Goal: Information Seeking & Learning: Understand process/instructions

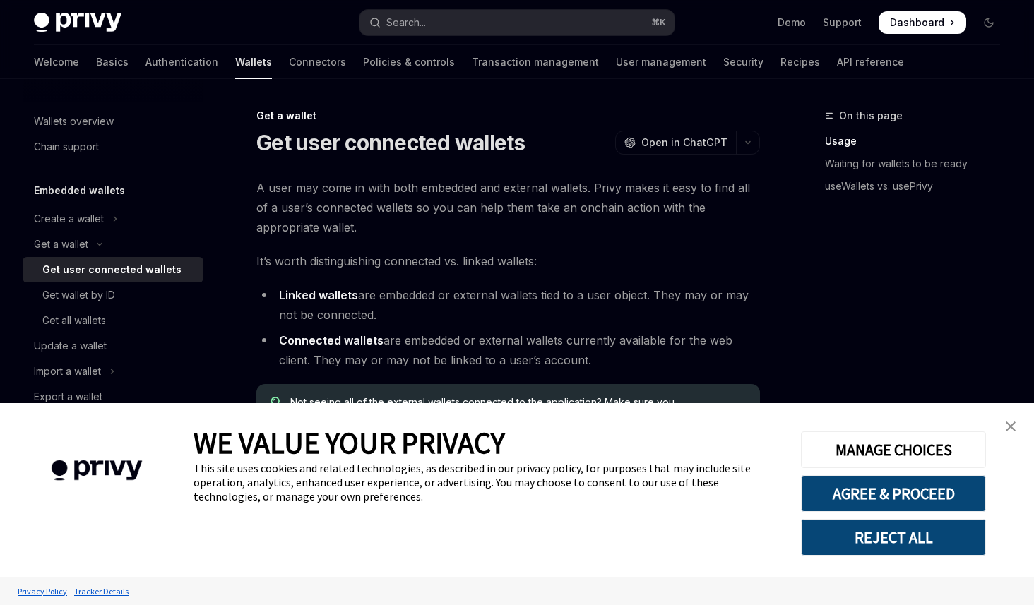
click at [1004, 423] on link "close banner" at bounding box center [1011, 427] width 28 height 28
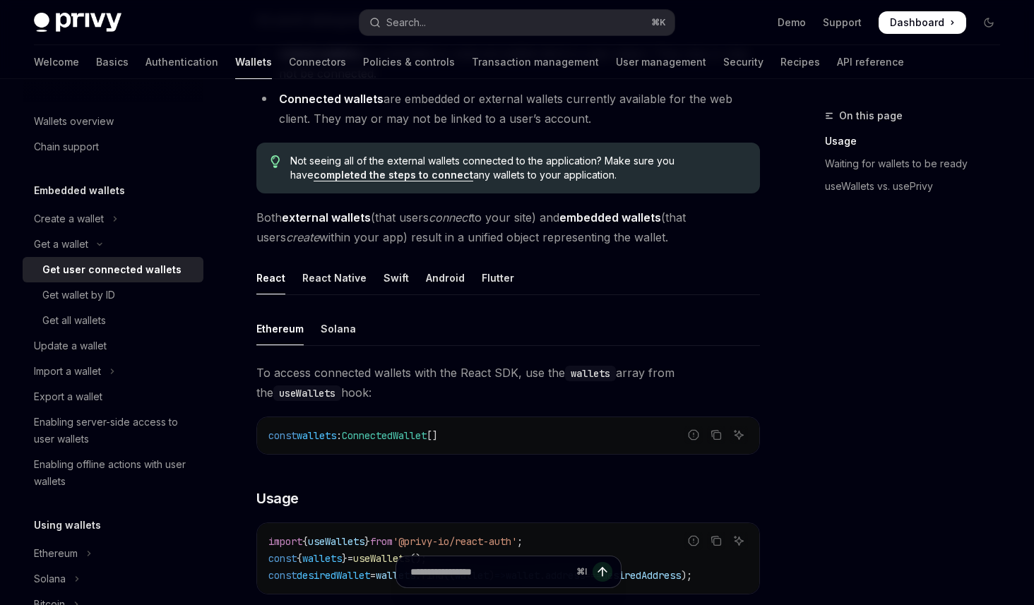
scroll to position [292, 0]
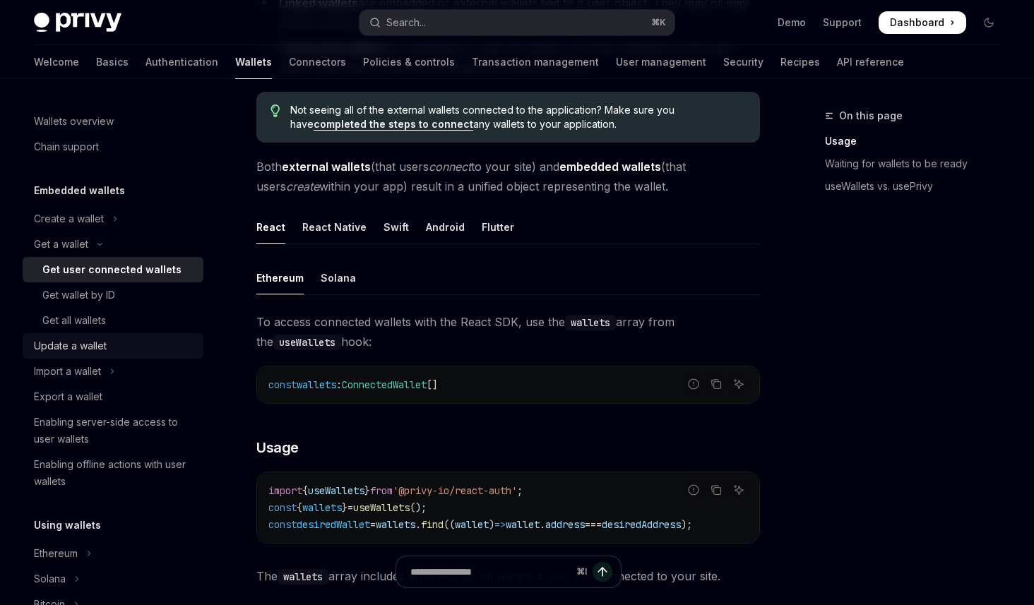
click at [119, 353] on div "Update a wallet" at bounding box center [114, 346] width 161 height 17
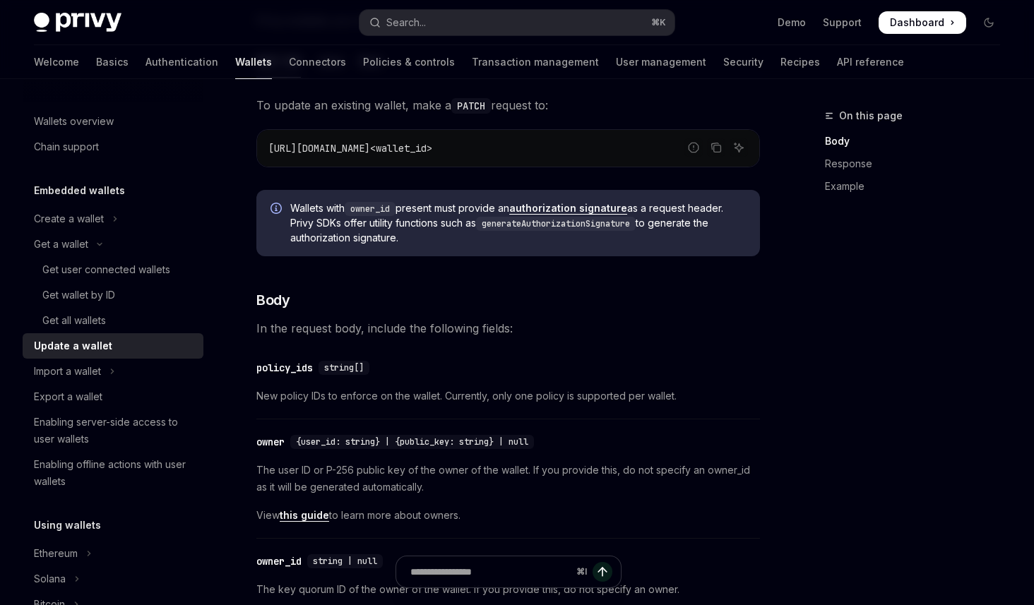
scroll to position [39, 0]
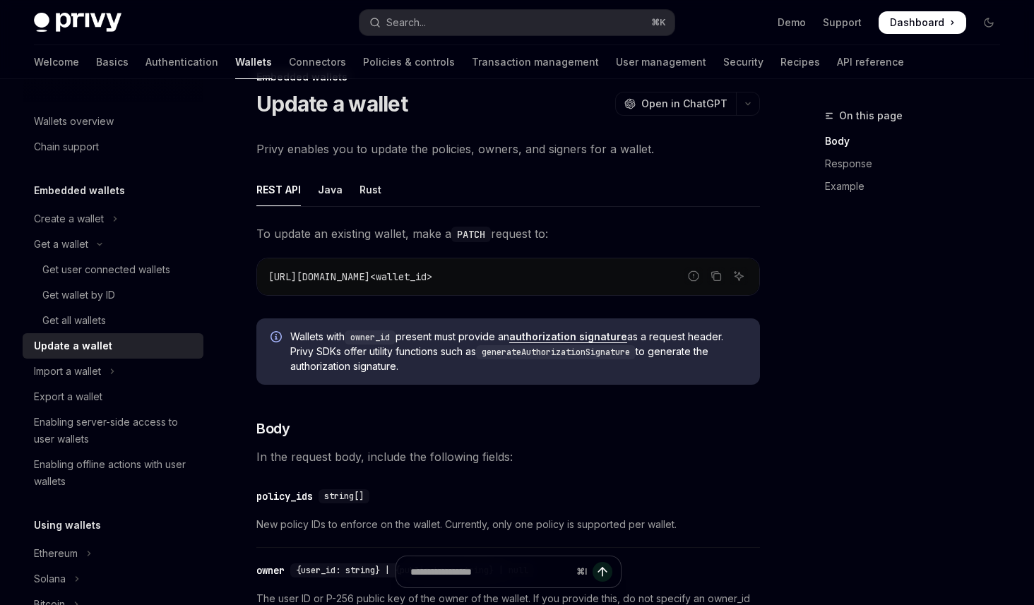
click at [95, 200] on div "Embedded wallets Create a wallet Get a wallet Get user connected wallets Get wa…" at bounding box center [113, 338] width 181 height 312
click at [95, 215] on div "Create a wallet" at bounding box center [69, 219] width 70 height 17
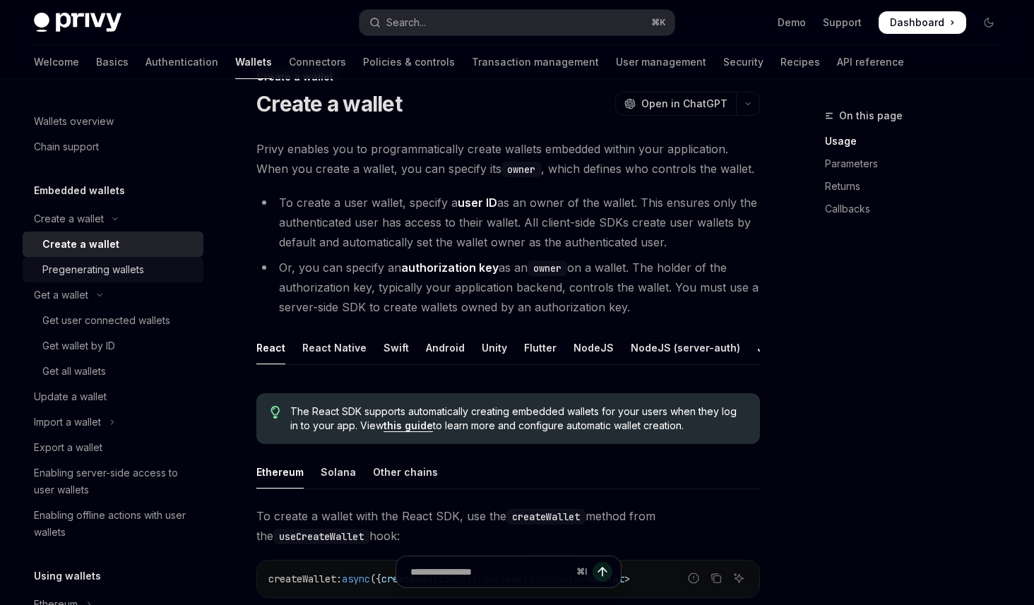
click at [126, 269] on div "Pregenerating wallets" at bounding box center [93, 269] width 102 height 17
type textarea "*"
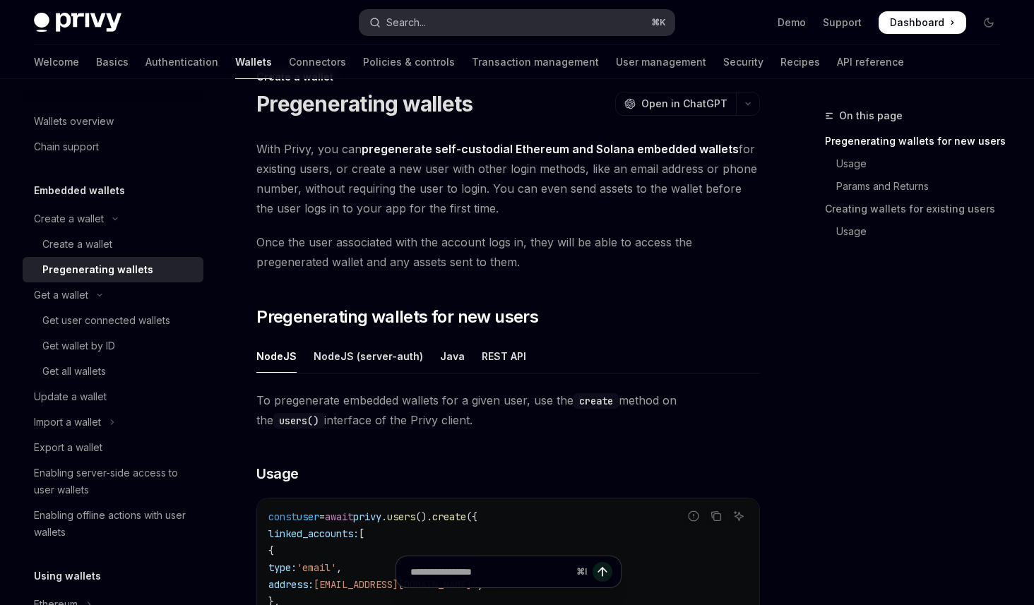
click at [467, 28] on button "Search... ⌘ K" at bounding box center [517, 22] width 314 height 25
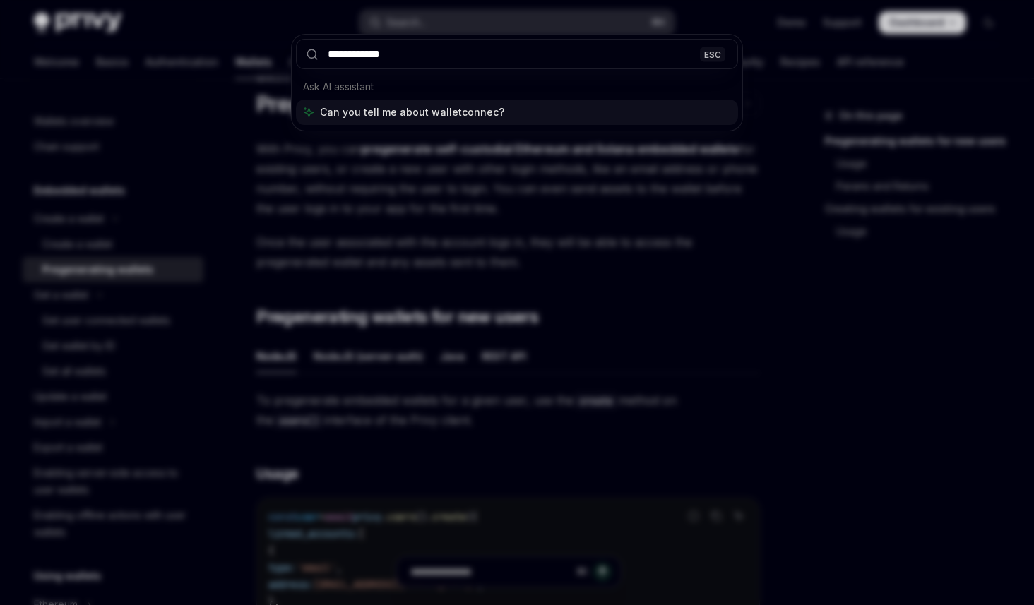
type input "**********"
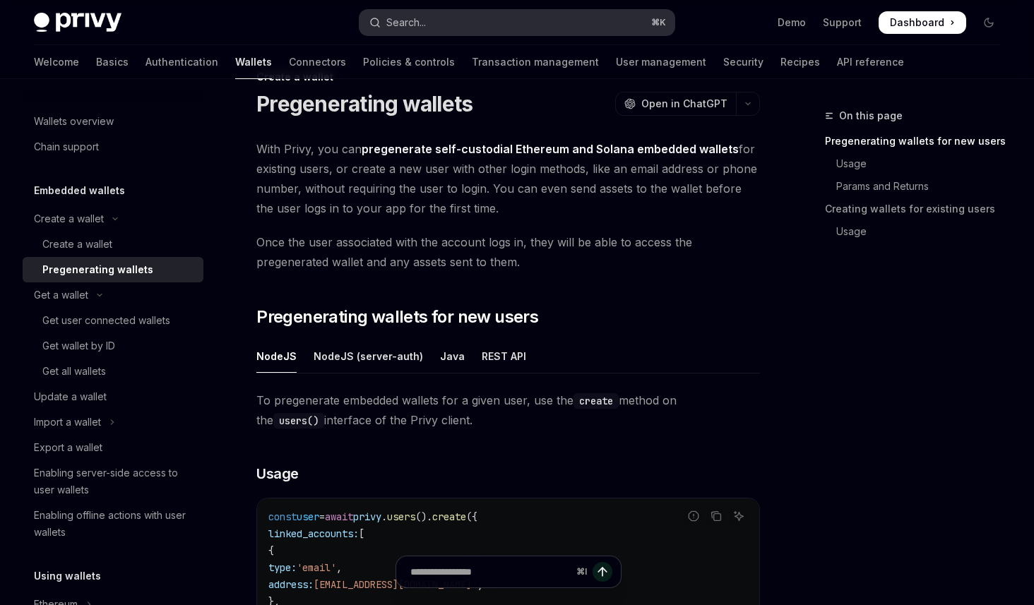
type textarea "*"
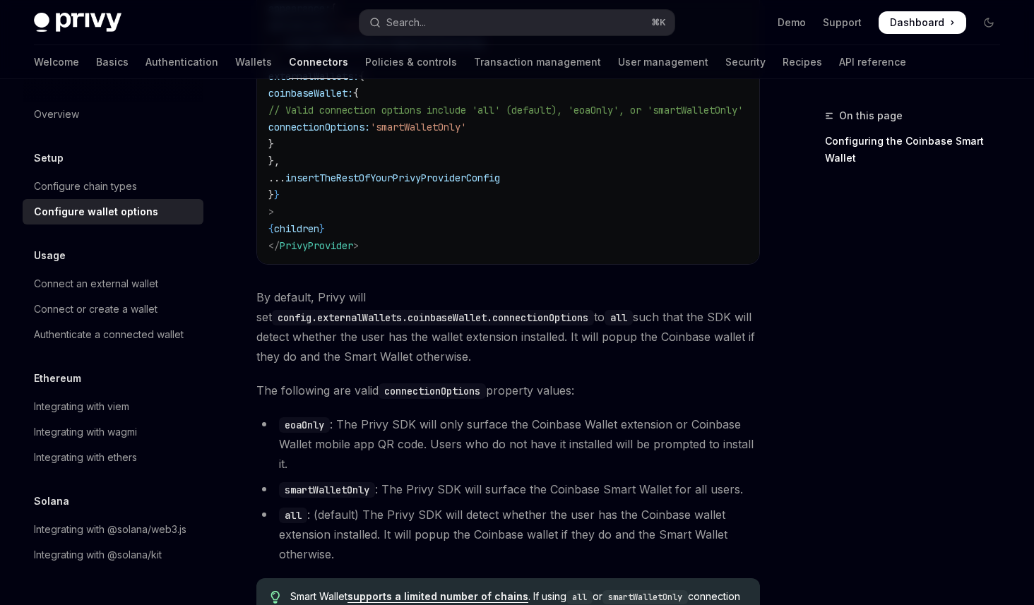
scroll to position [1654, 0]
